Goal: Task Accomplishment & Management: Manage account settings

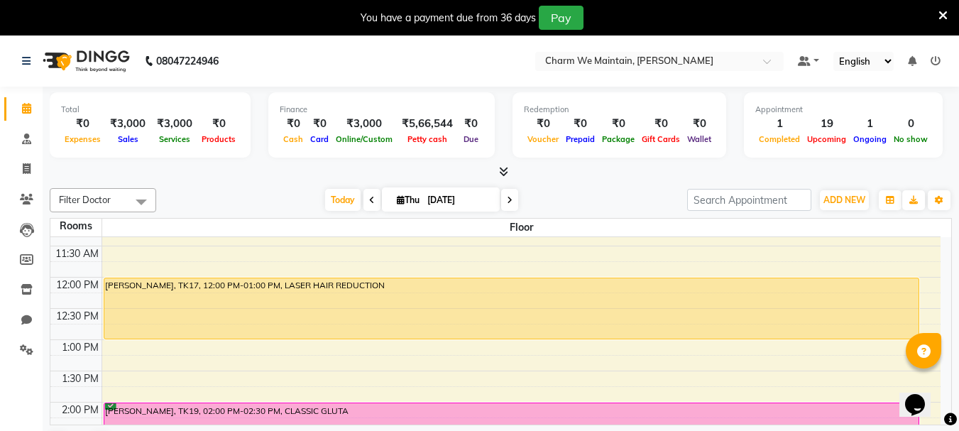
scroll to position [213, 0]
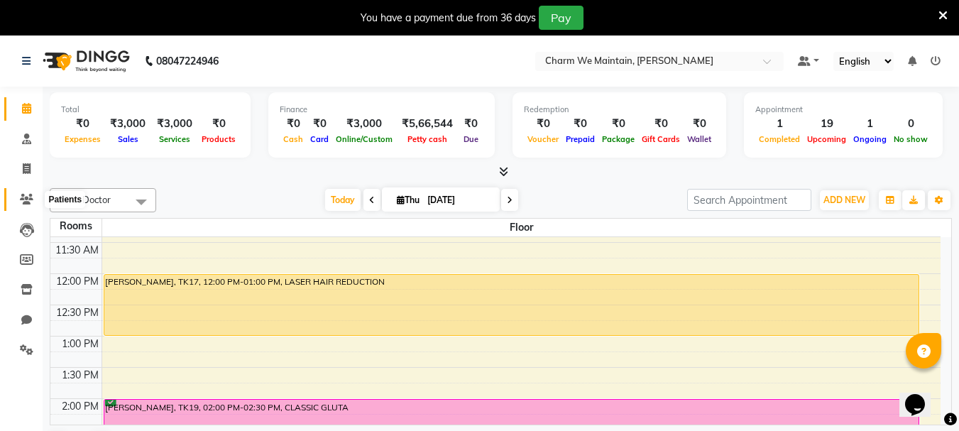
click at [30, 199] on icon at bounding box center [26, 199] width 13 height 11
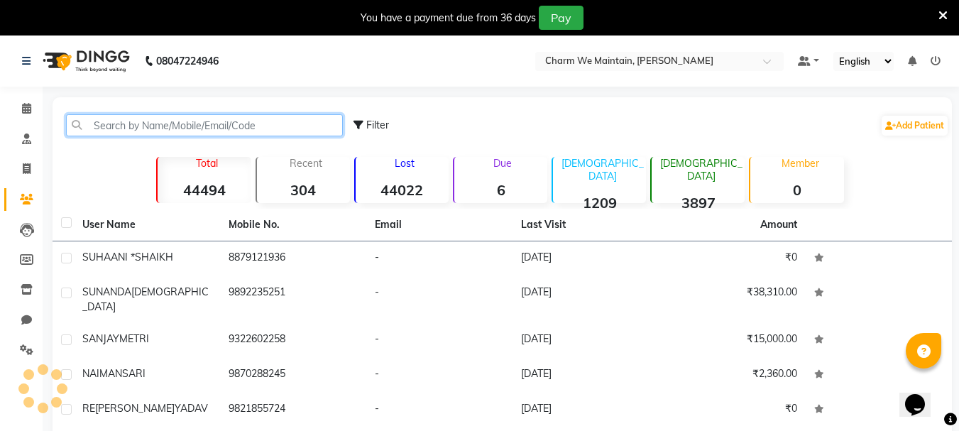
click at [168, 121] on input "text" at bounding box center [204, 125] width 277 height 22
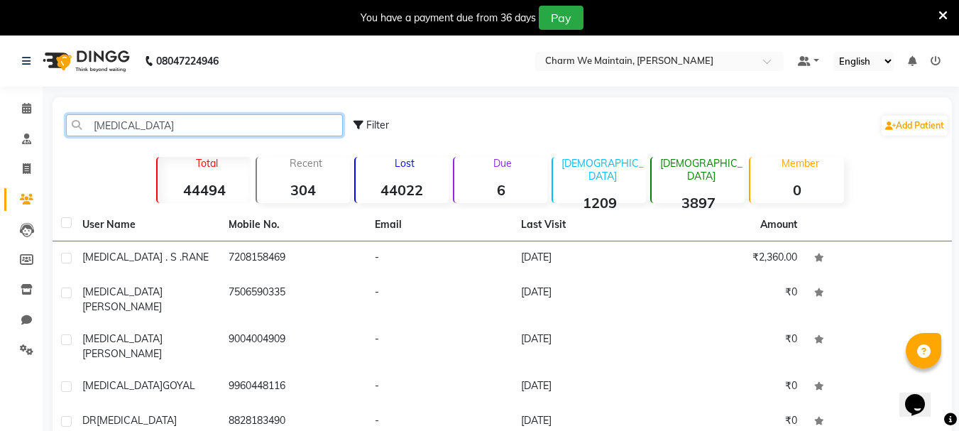
click at [107, 125] on input "[MEDICAL_DATA]" at bounding box center [204, 125] width 277 height 22
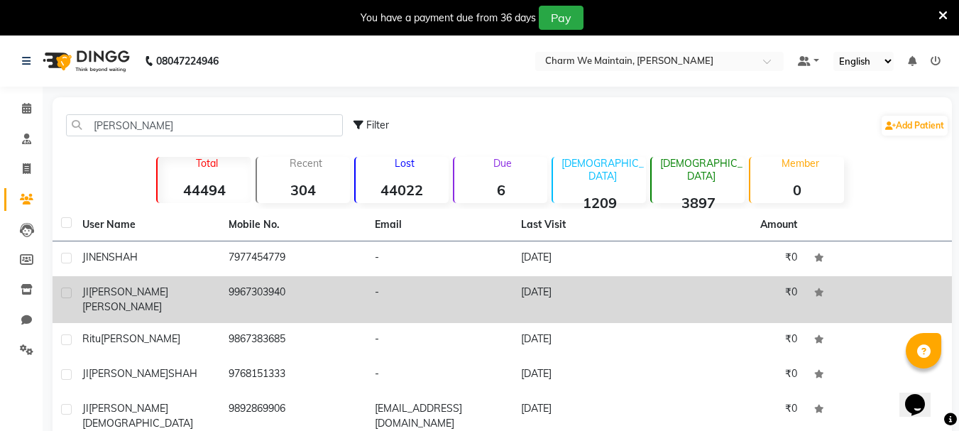
click at [347, 299] on td "9967303940" at bounding box center [293, 299] width 146 height 47
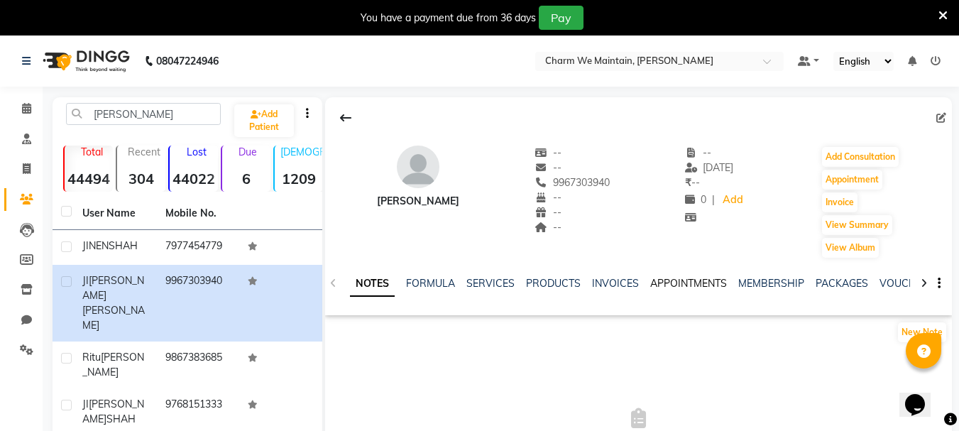
click at [699, 282] on link "APPOINTMENTS" at bounding box center [688, 283] width 77 height 13
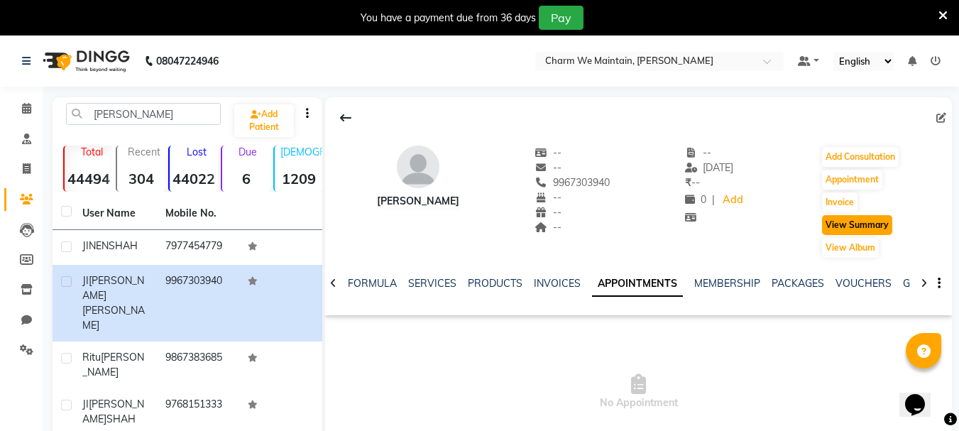
click at [867, 222] on button "View Summary" at bounding box center [857, 225] width 70 height 20
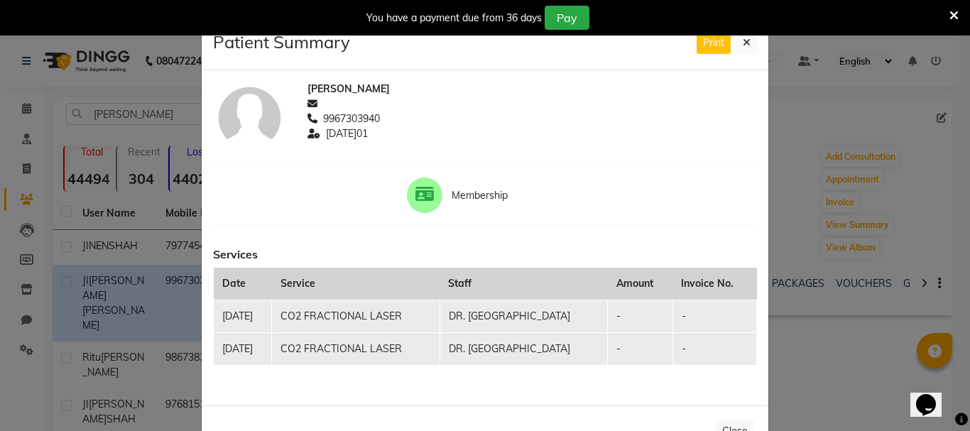
click at [952, 13] on icon at bounding box center [953, 15] width 9 height 13
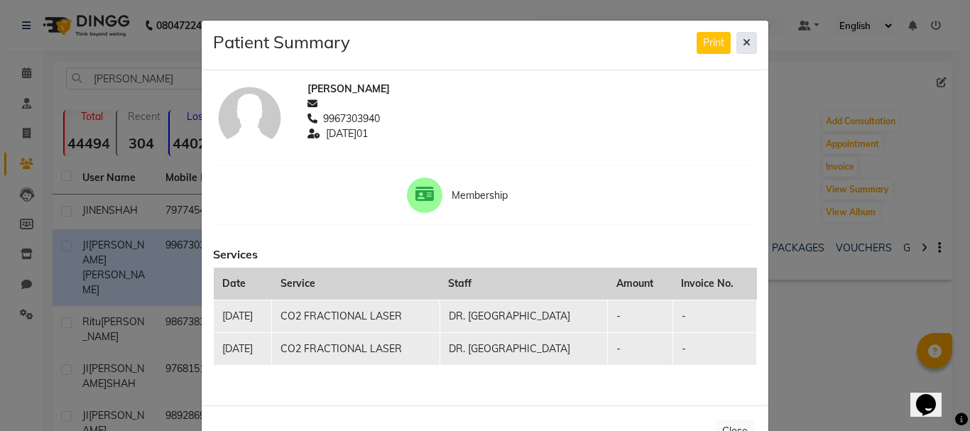
click at [743, 42] on icon at bounding box center [747, 43] width 8 height 10
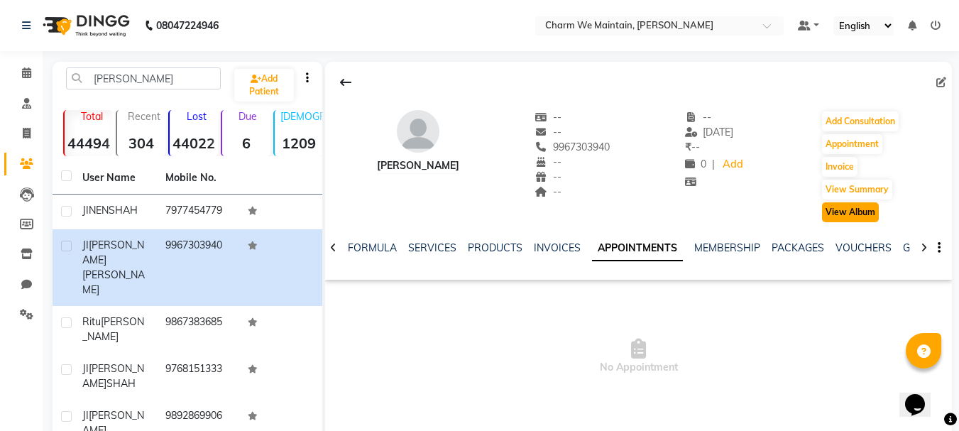
click at [849, 217] on button "View Album" at bounding box center [850, 212] width 57 height 20
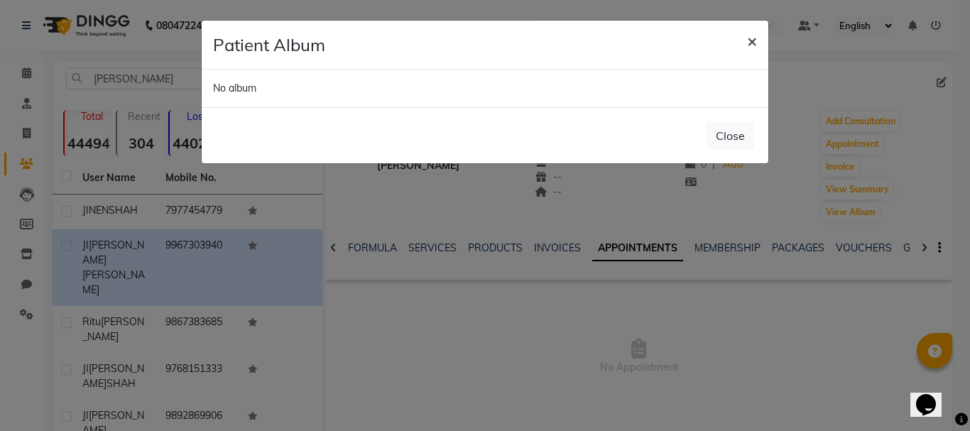
click at [752, 38] on span "×" at bounding box center [752, 40] width 10 height 21
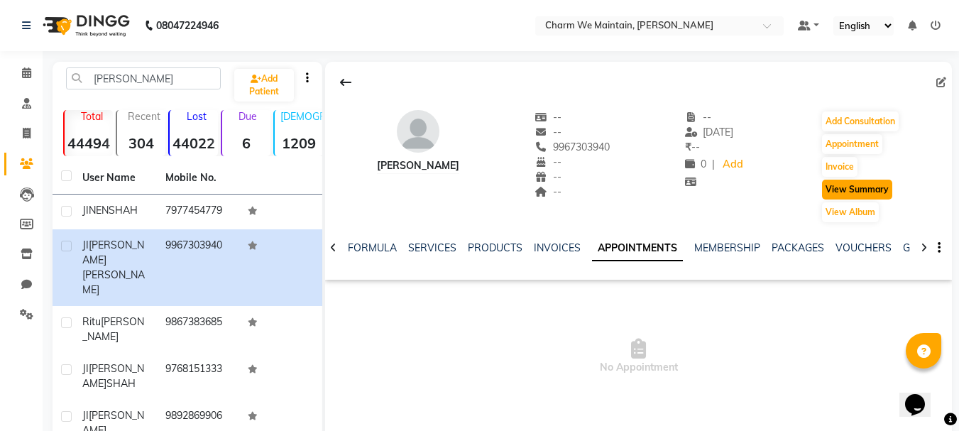
click at [843, 187] on button "View Summary" at bounding box center [857, 190] width 70 height 20
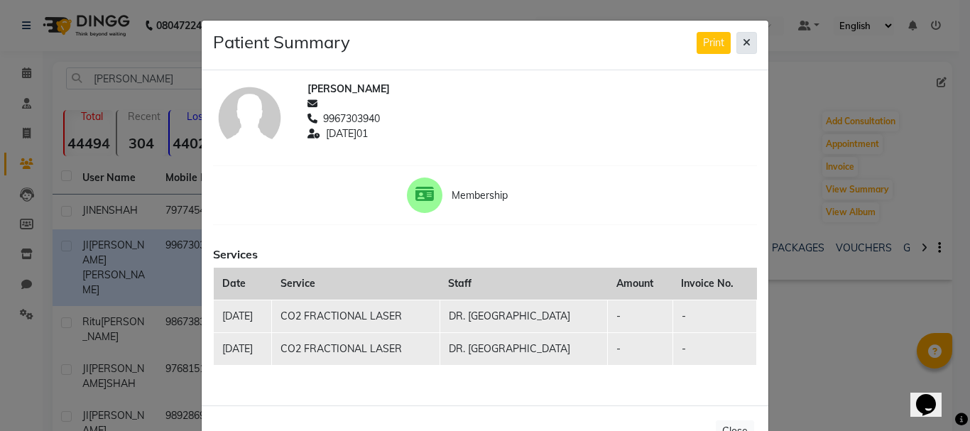
click at [737, 43] on button at bounding box center [746, 43] width 21 height 22
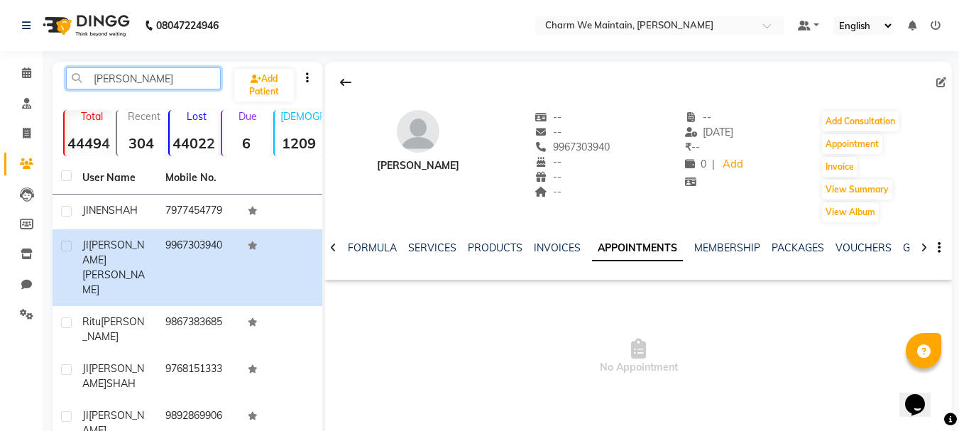
click at [98, 80] on input "[PERSON_NAME]" at bounding box center [143, 78] width 155 height 22
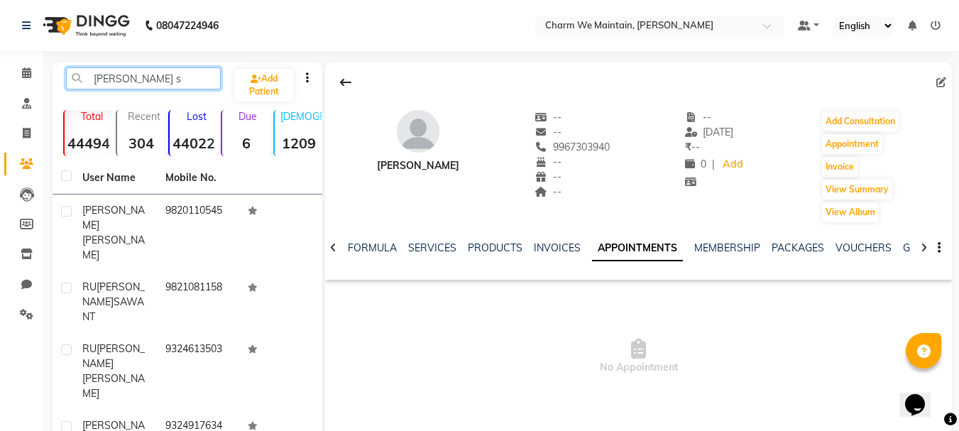
drag, startPoint x: 148, startPoint y: 80, endPoint x: 87, endPoint y: 83, distance: 60.5
click at [87, 83] on input "[PERSON_NAME] s" at bounding box center [143, 78] width 155 height 22
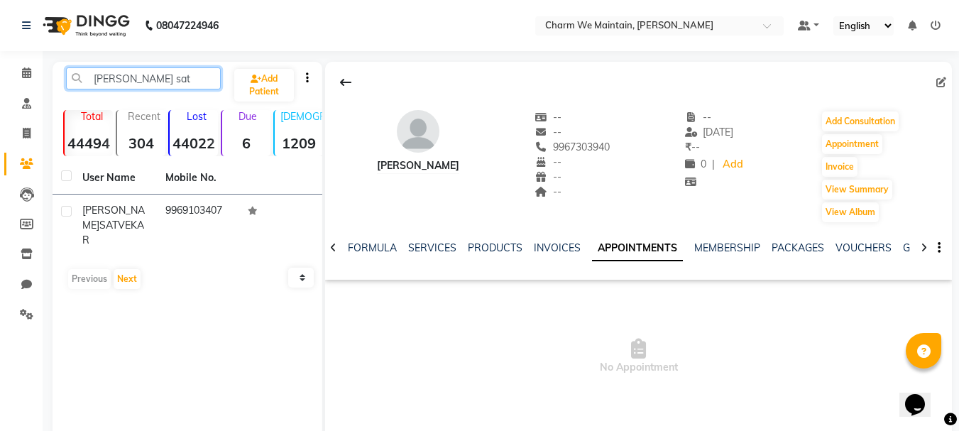
drag, startPoint x: 156, startPoint y: 81, endPoint x: 89, endPoint y: 83, distance: 66.8
click at [89, 83] on input "[PERSON_NAME] sat" at bounding box center [143, 78] width 155 height 22
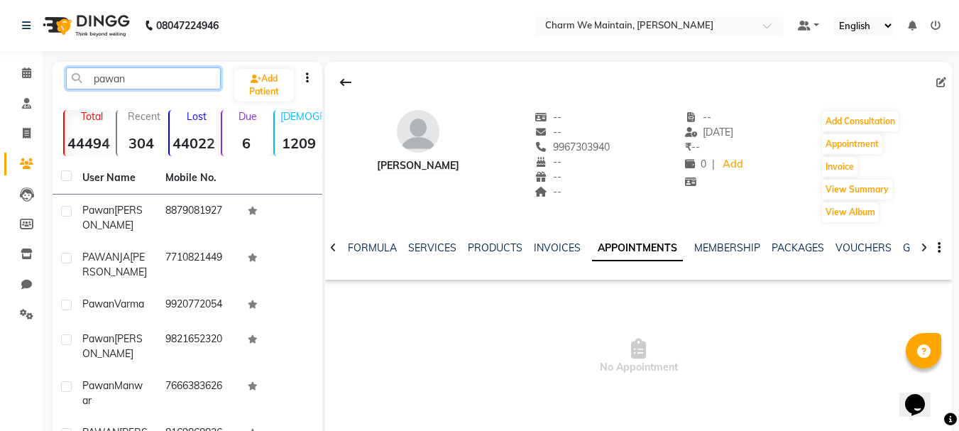
type input "pawan"
click at [29, 77] on icon at bounding box center [26, 72] width 9 height 11
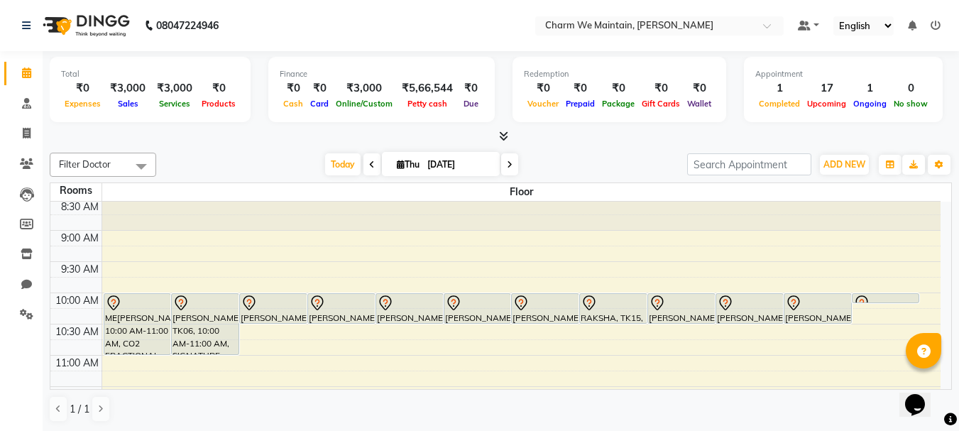
scroll to position [71, 0]
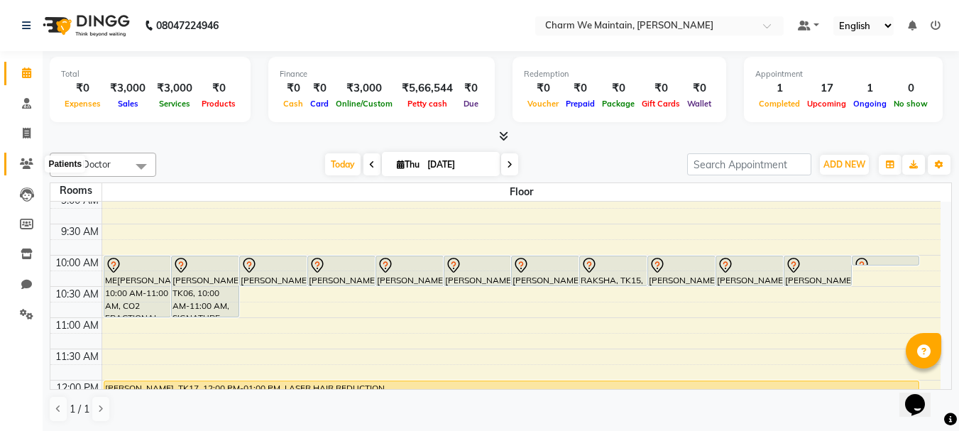
click at [26, 165] on icon at bounding box center [26, 163] width 13 height 11
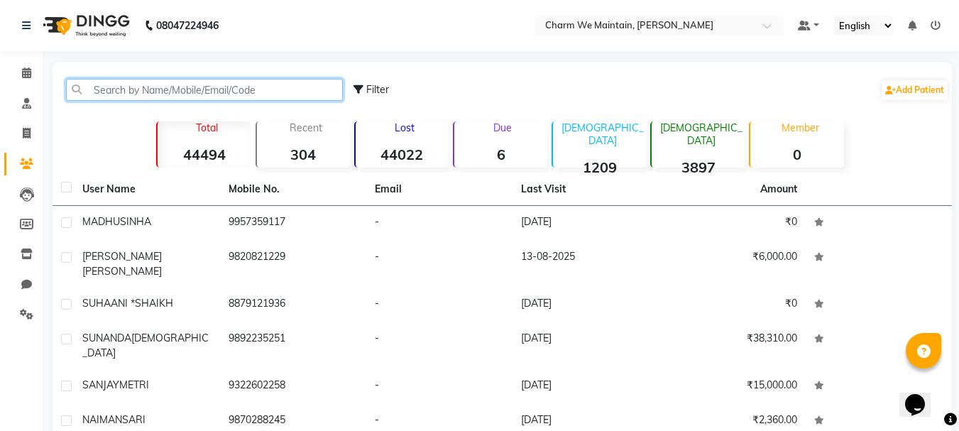
click at [153, 89] on input "text" at bounding box center [204, 90] width 277 height 22
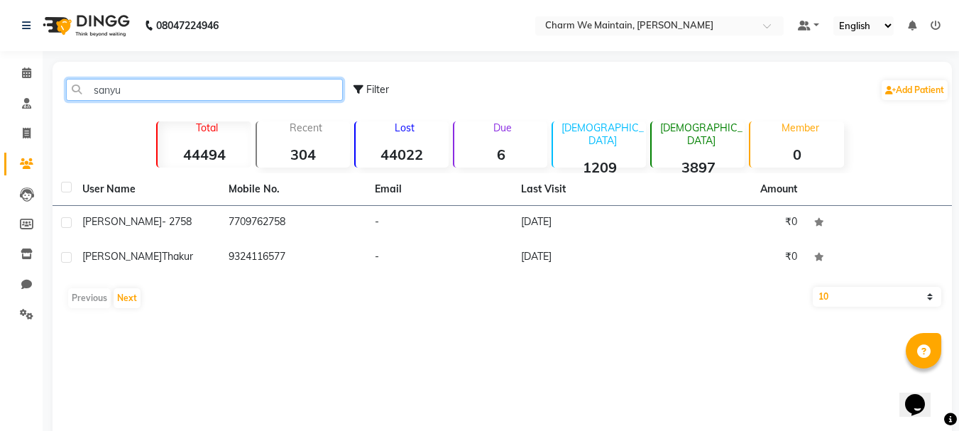
type input "sanyu"
